Goal: Information Seeking & Learning: Learn about a topic

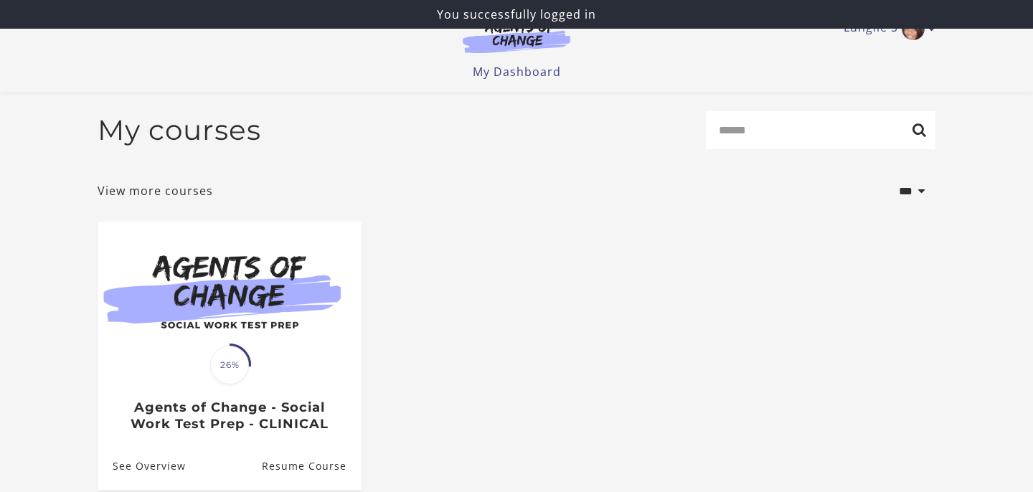
scroll to position [151, 0]
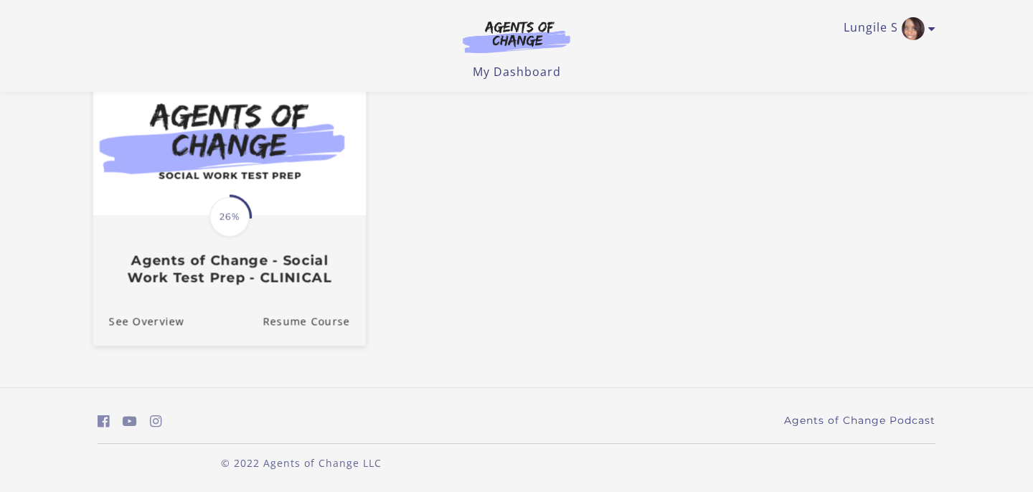
click at [293, 278] on h3 "Agents of Change - Social Work Test Prep - CLINICAL" at bounding box center [229, 268] width 241 height 33
